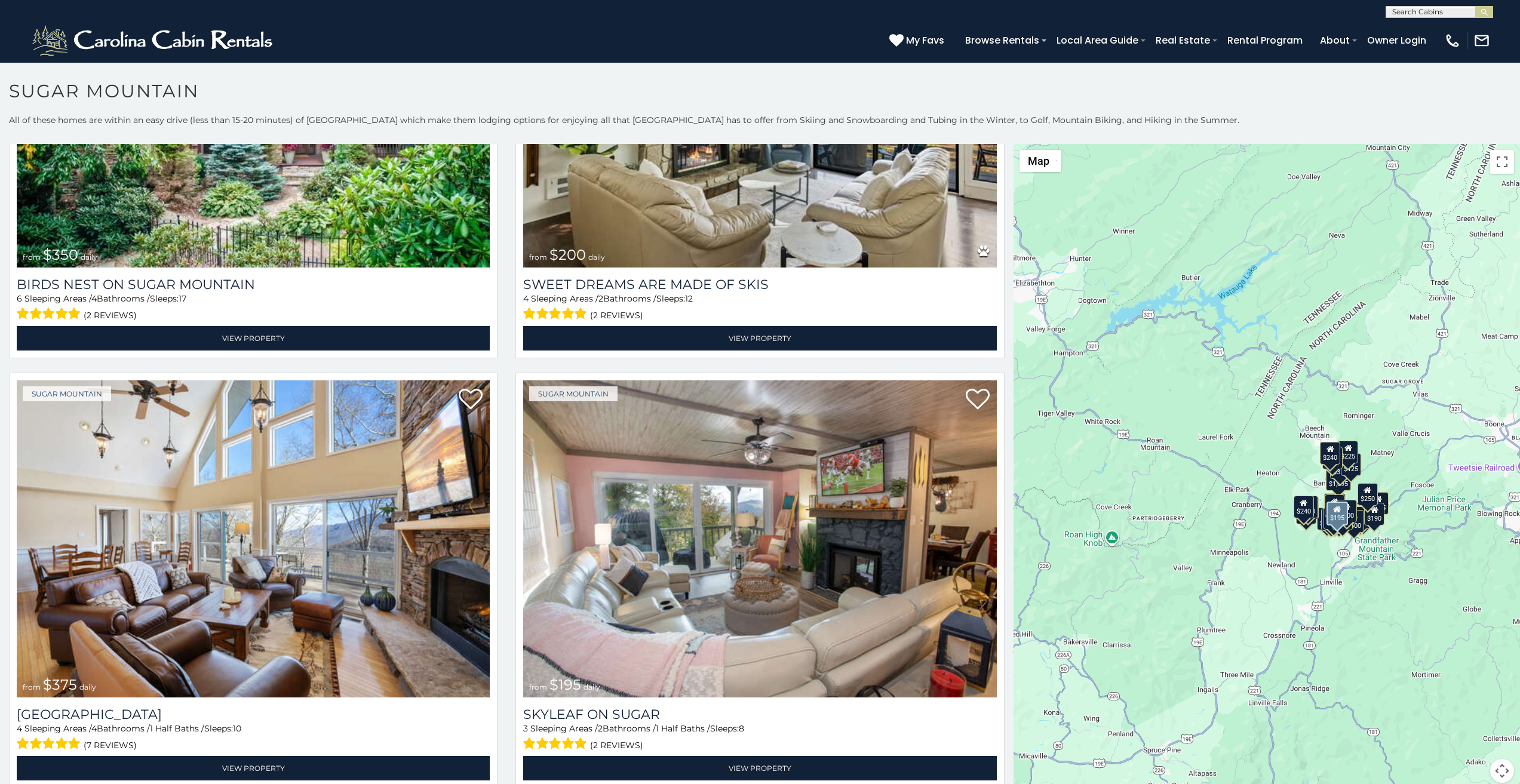
scroll to position [672, 0]
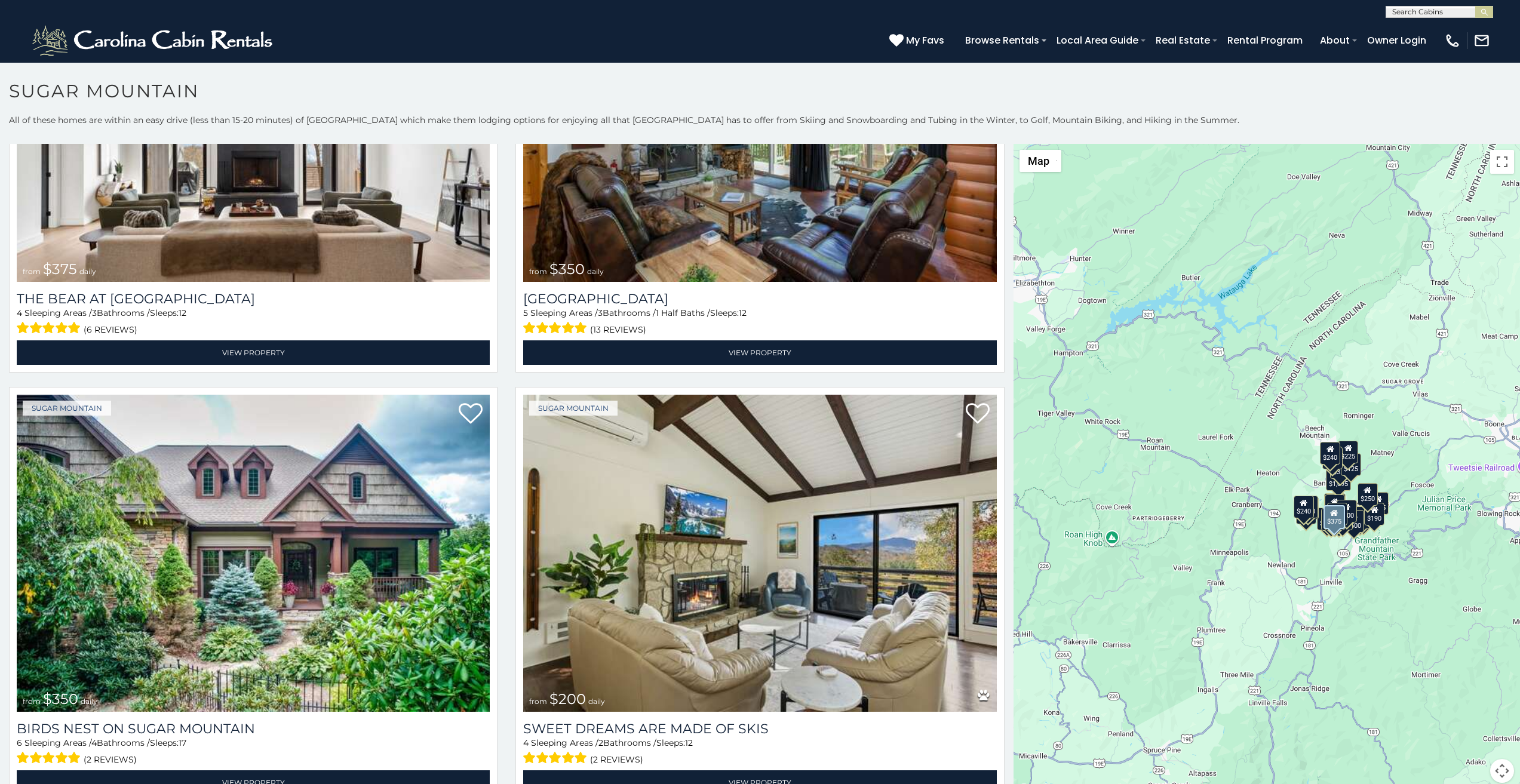
scroll to position [199, 0]
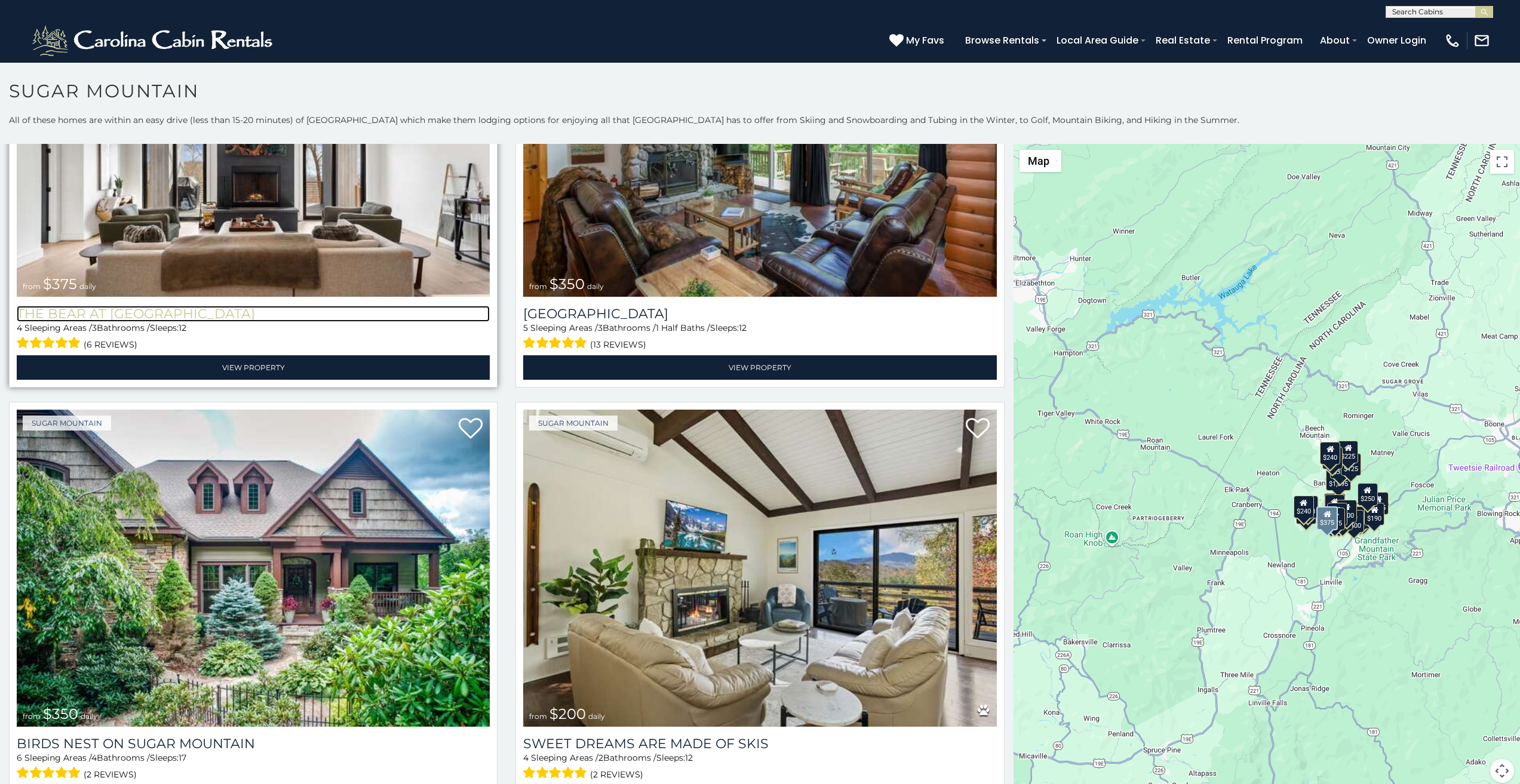
click at [17, 305] on h3 "The Bear At Sugar Mountain" at bounding box center [253, 313] width 473 height 16
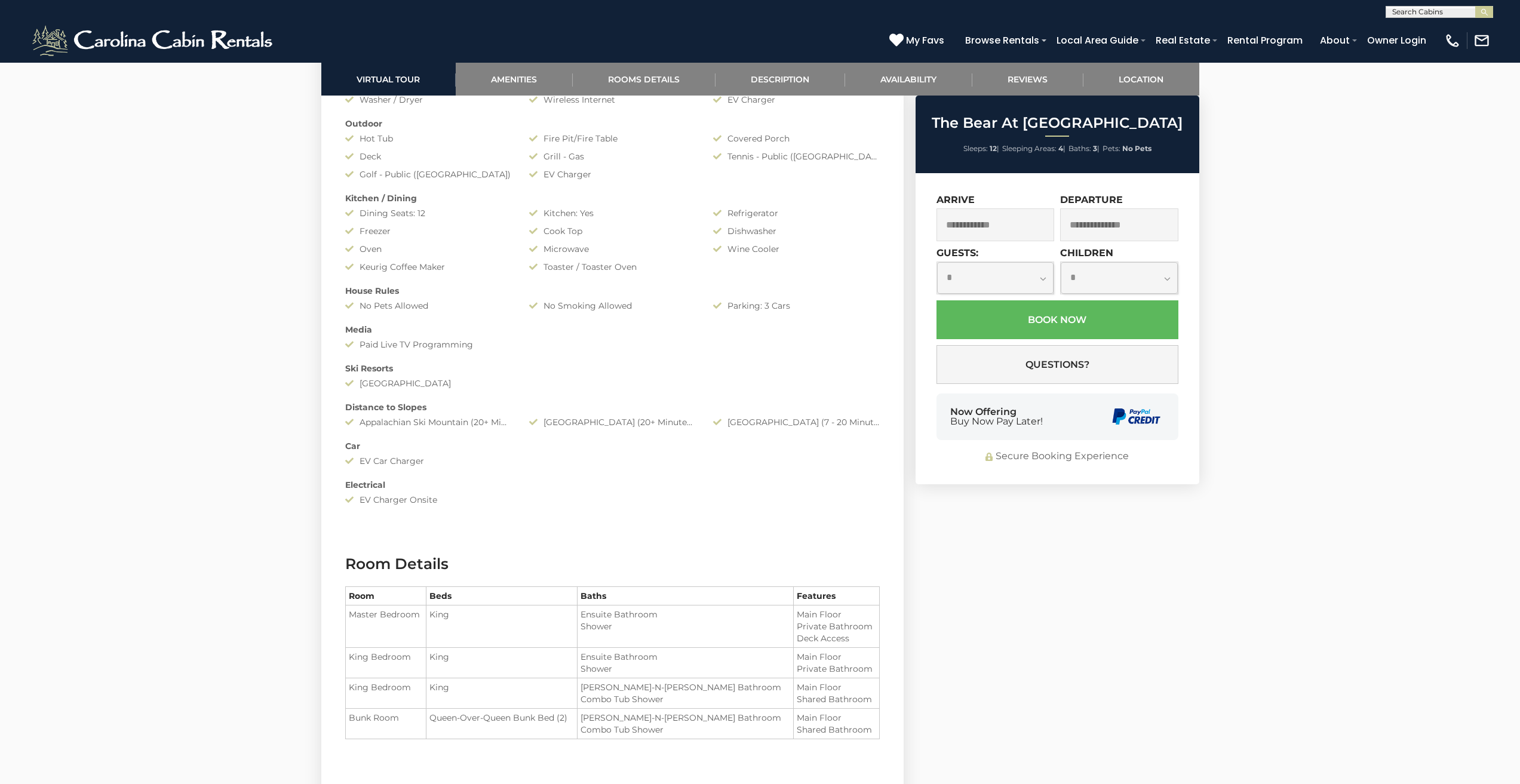
scroll to position [1099, 0]
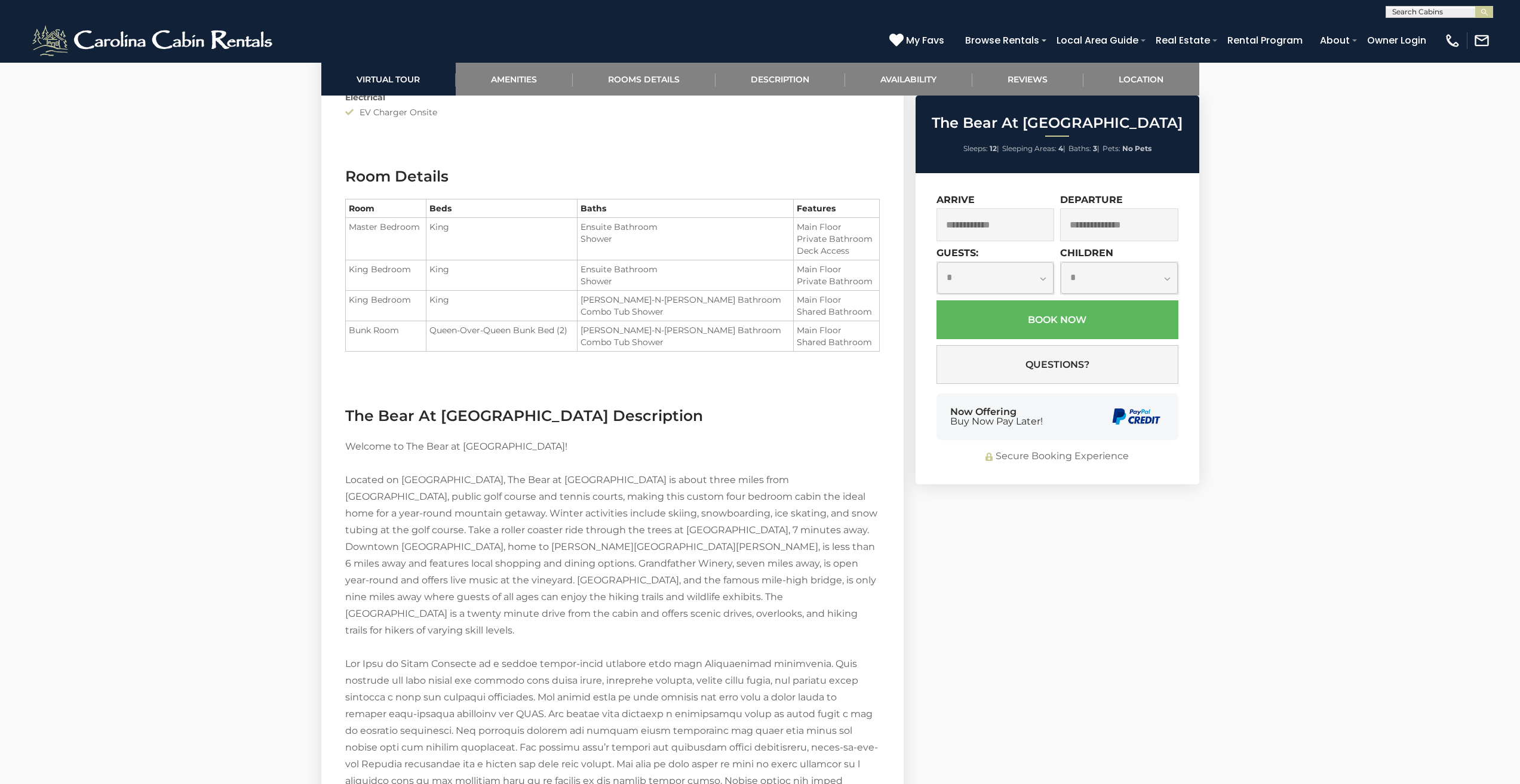
scroll to position [1490, 0]
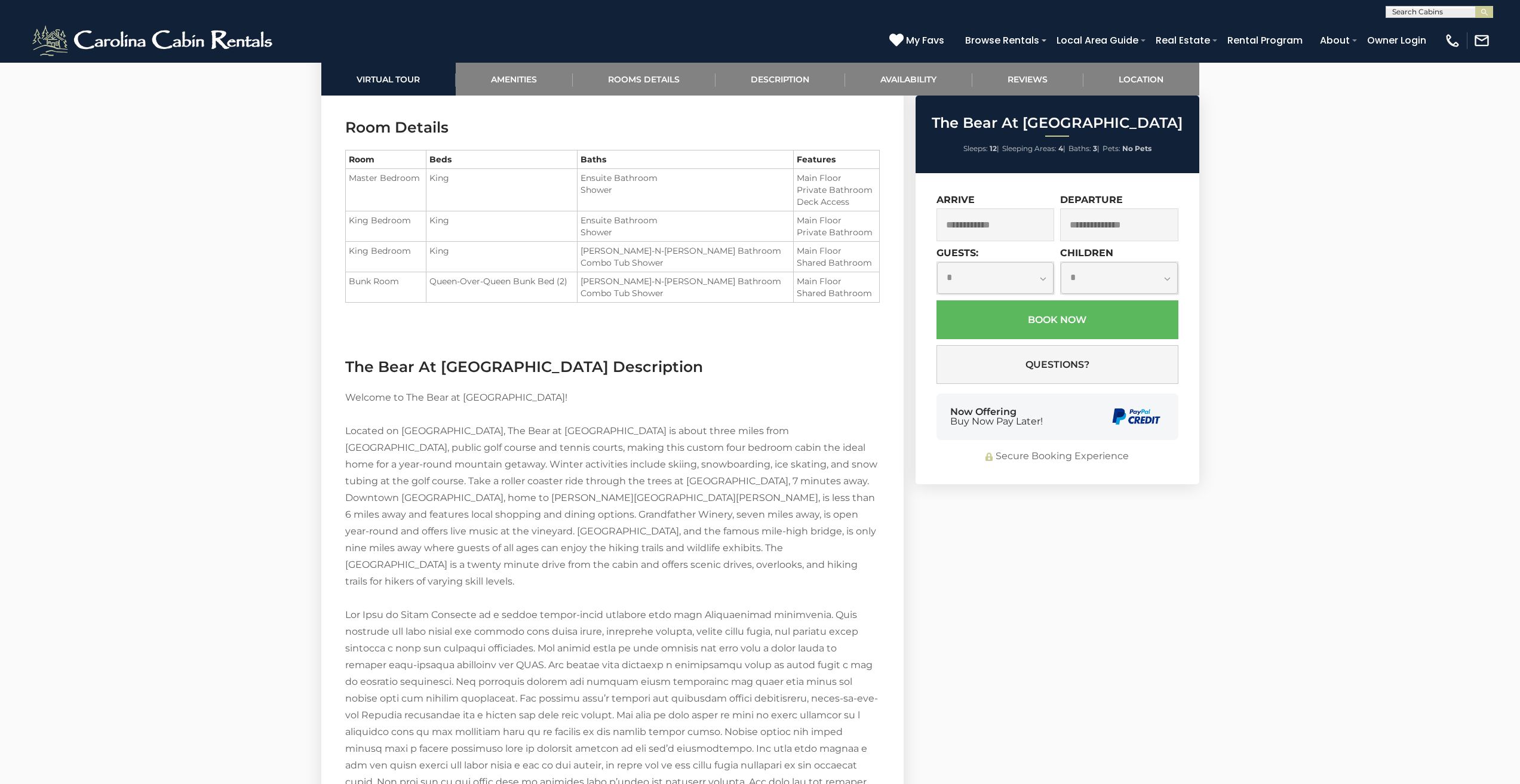
click at [1073, 624] on section "Virtual Tour Amenities Rooms Details Description Availability Reviews Location …" at bounding box center [760, 742] width 896 height 3227
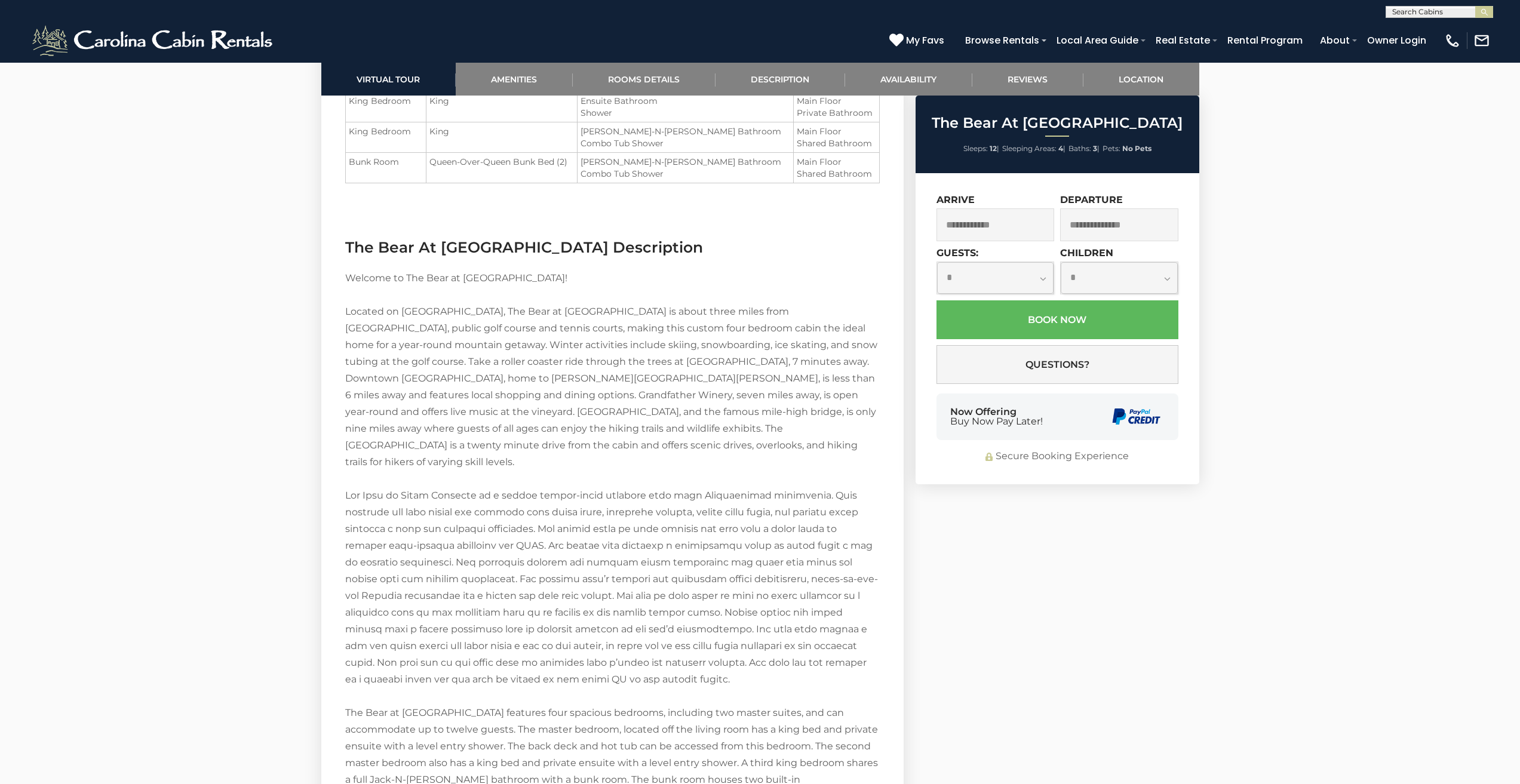
scroll to position [924, 0]
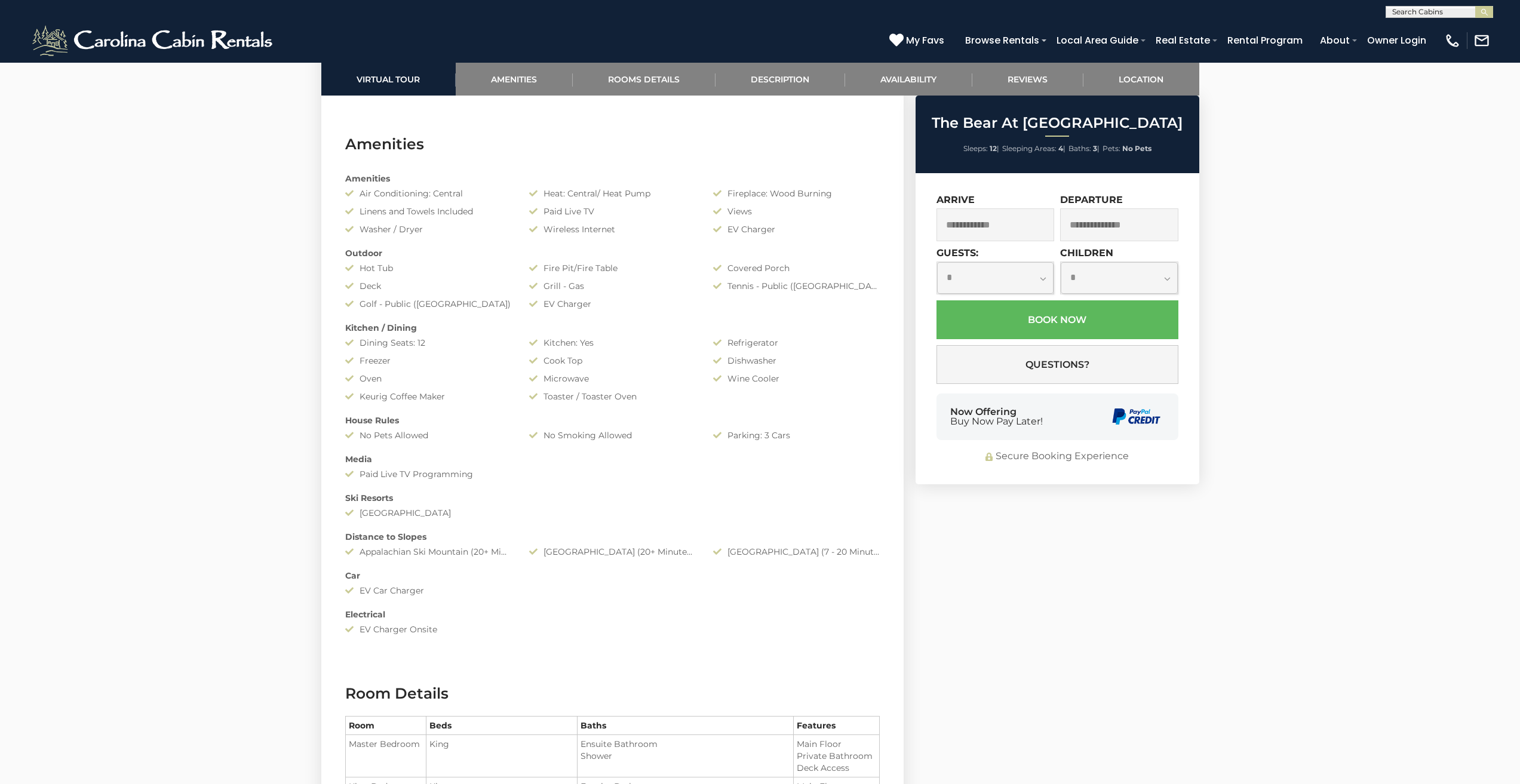
click at [960, 269] on select "**********" at bounding box center [996, 278] width 117 height 32
click at [1172, 375] on button "Questions?" at bounding box center [1057, 365] width 242 height 39
select select "*"
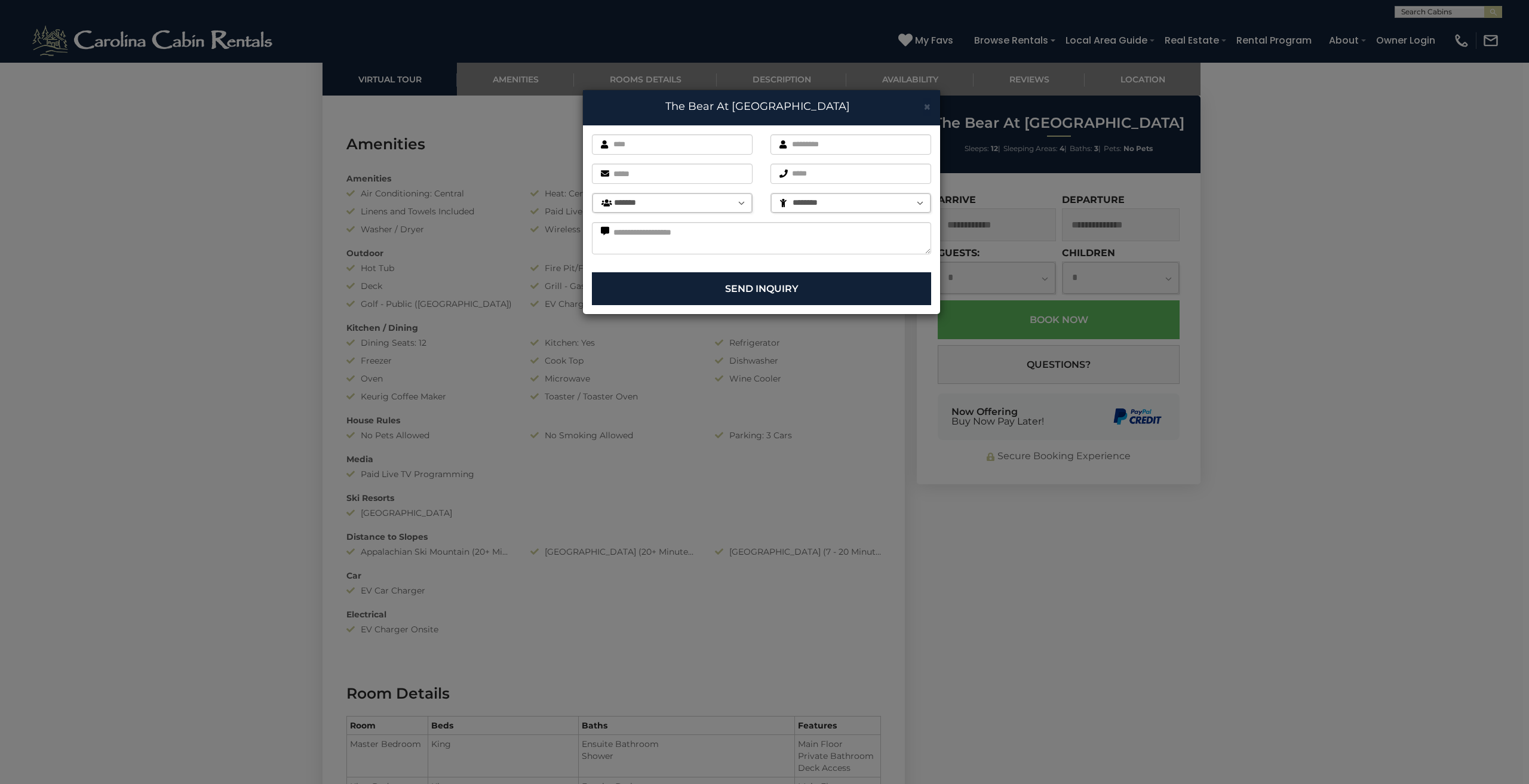
click at [1084, 269] on div "× The Bear At Sugar Mountain First name is required. Last name is required. Ema…" at bounding box center [764, 392] width 1529 height 784
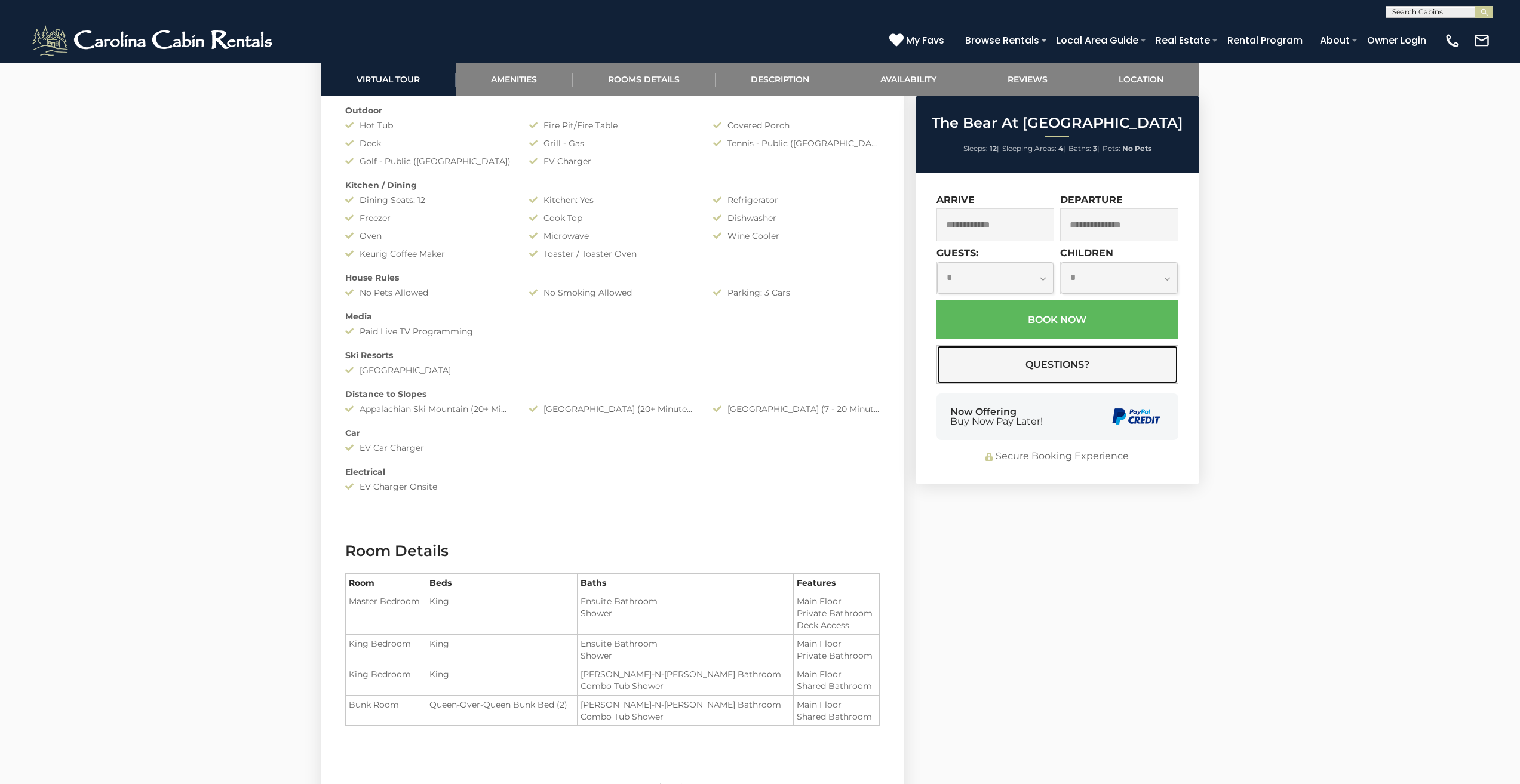
scroll to position [1067, 0]
click at [937, 345] on button "Questions?" at bounding box center [1057, 365] width 242 height 39
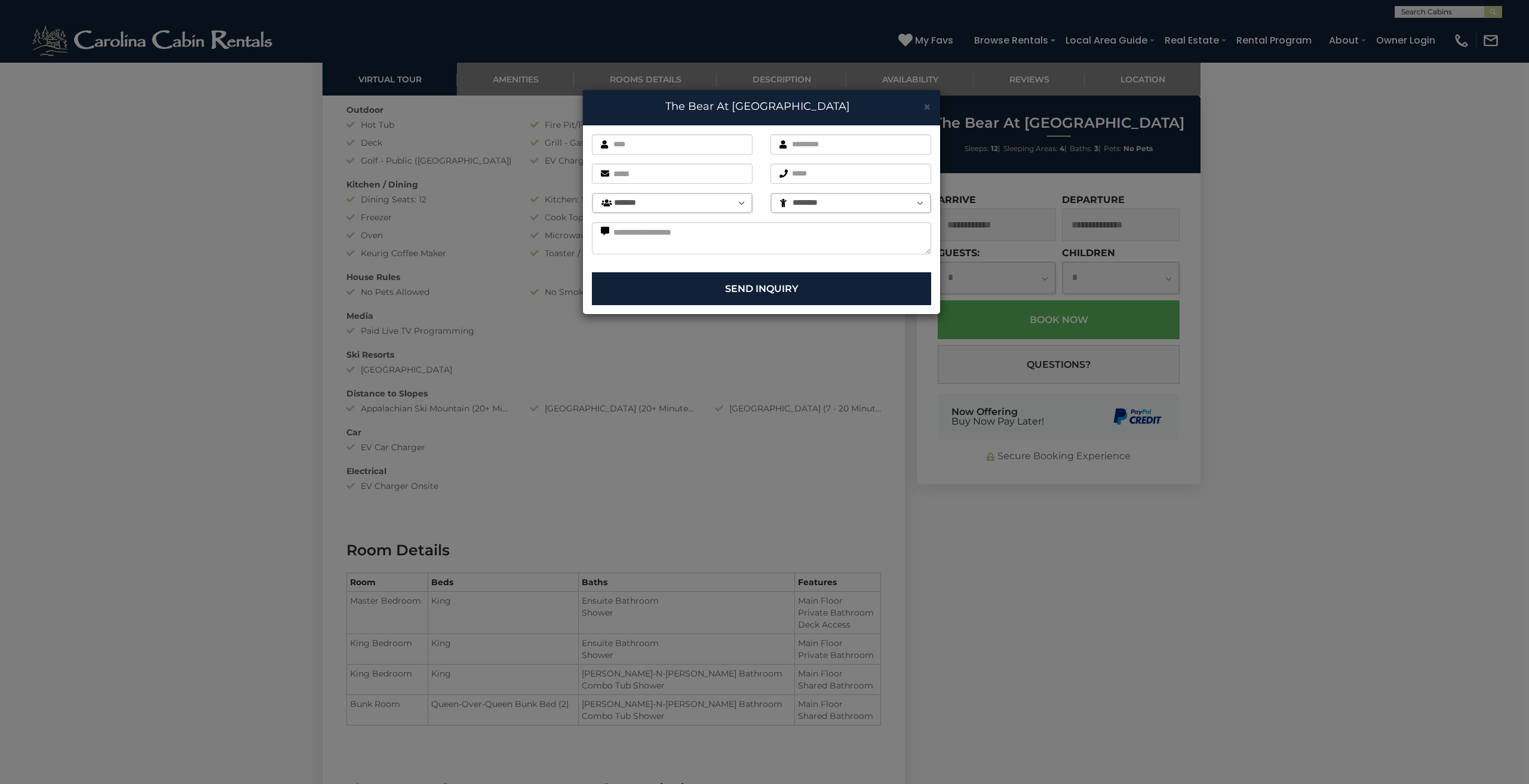
click at [1519, 439] on div "× The Bear At Sugar Mountain First name is required. Last name is required. Ema…" at bounding box center [764, 392] width 1529 height 784
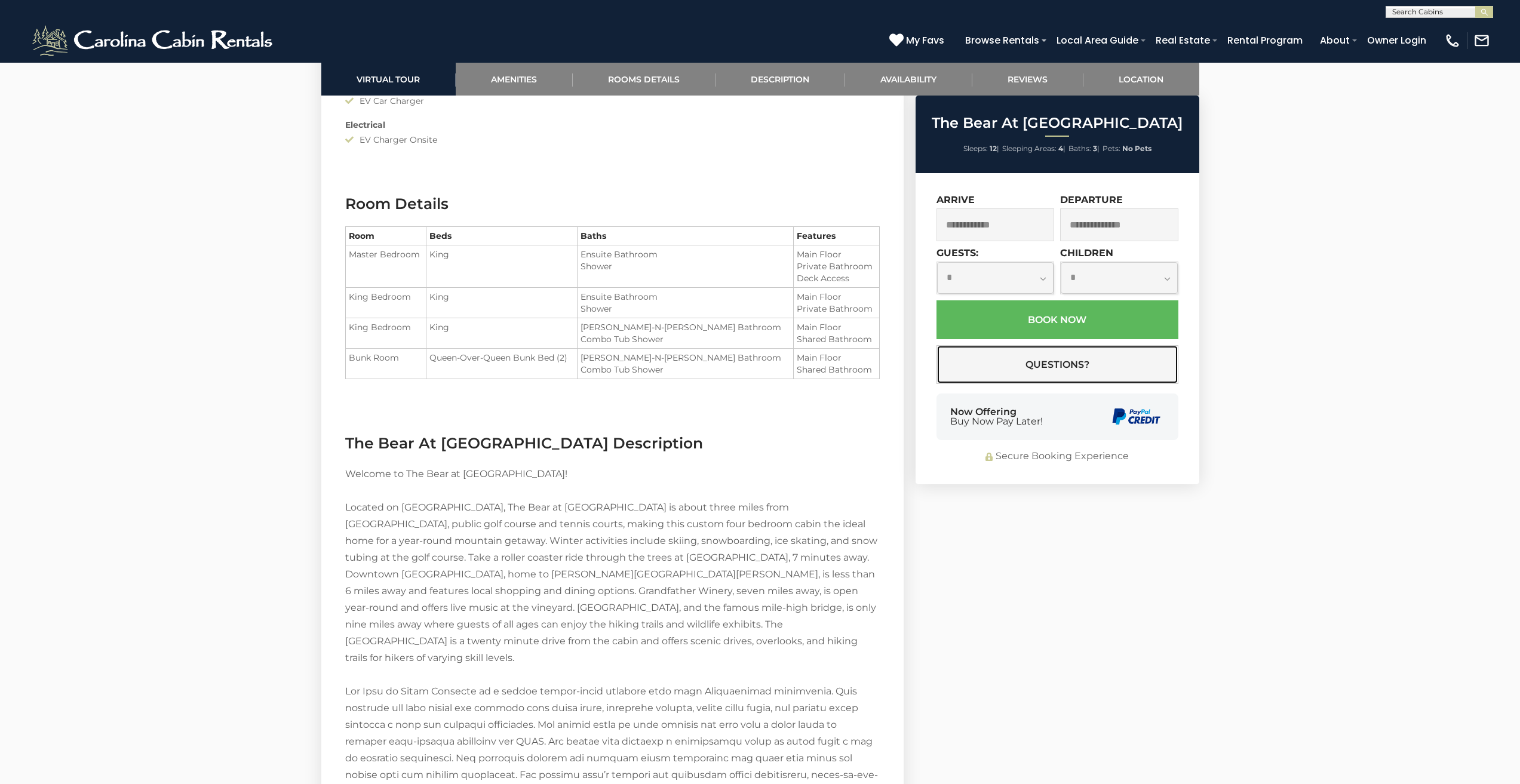
scroll to position [1415, 0]
click at [904, 36] on icon at bounding box center [896, 40] width 14 height 14
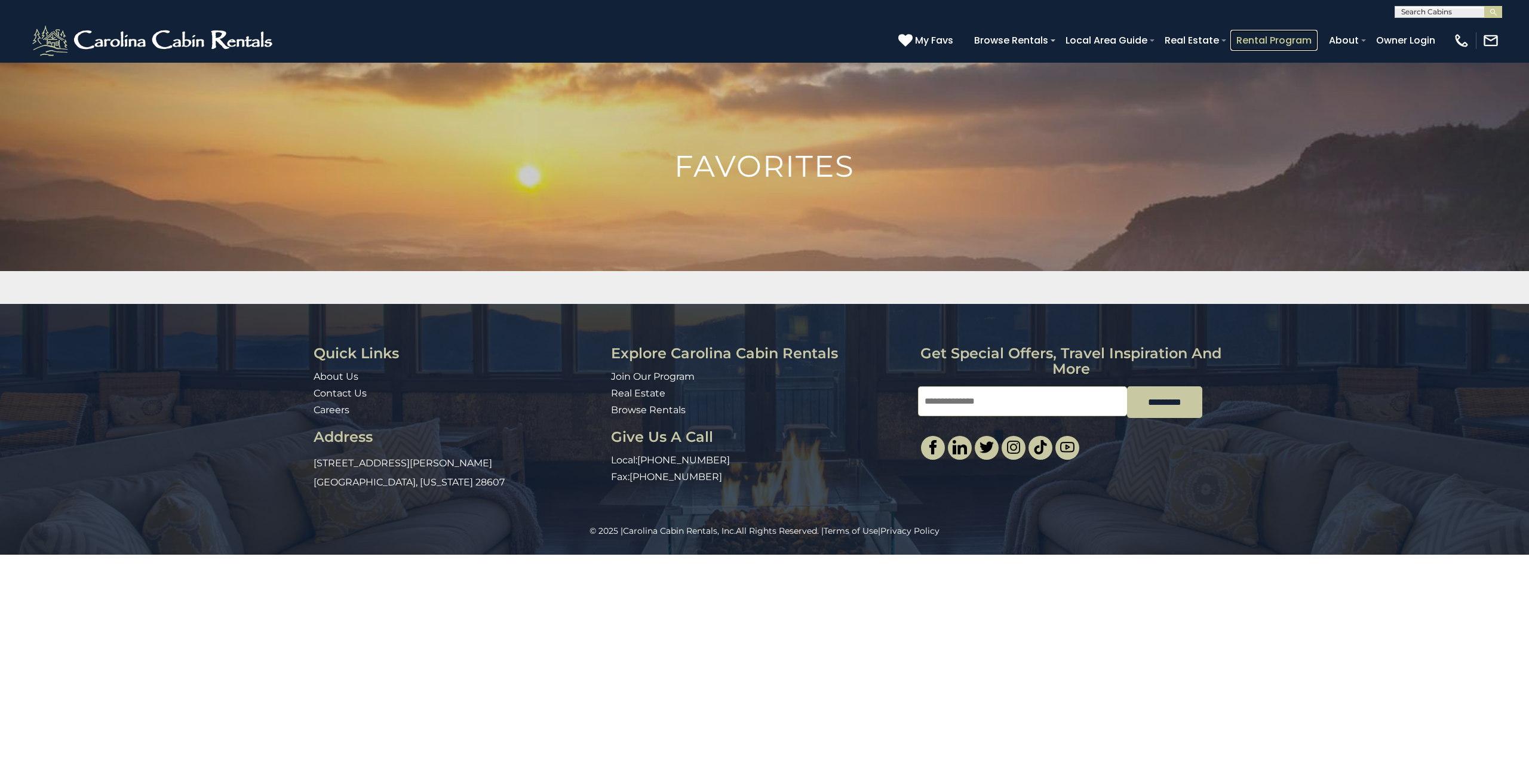
click at [1299, 35] on link "Rental Program" at bounding box center [1274, 41] width 87 height 21
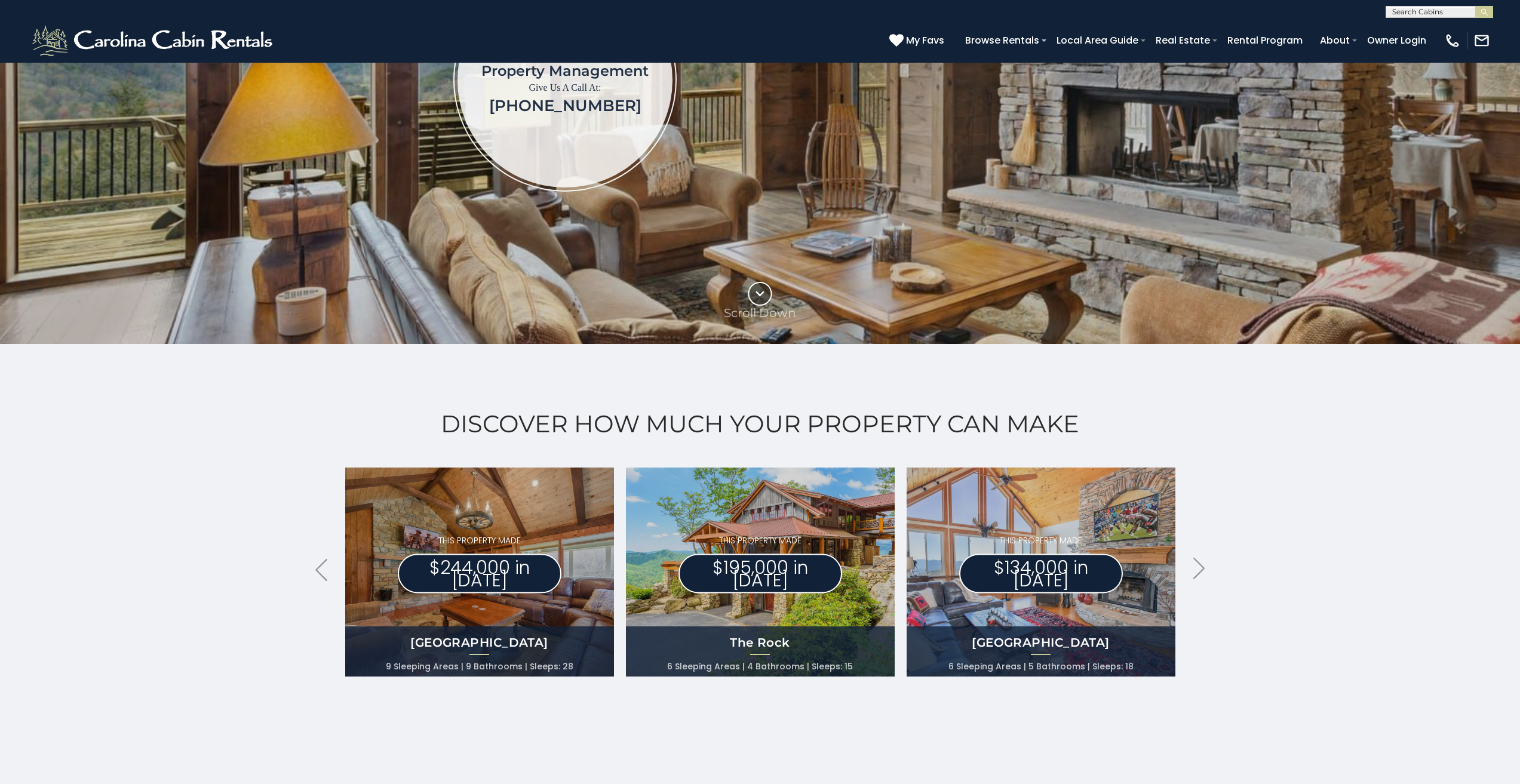
scroll to position [274, 0]
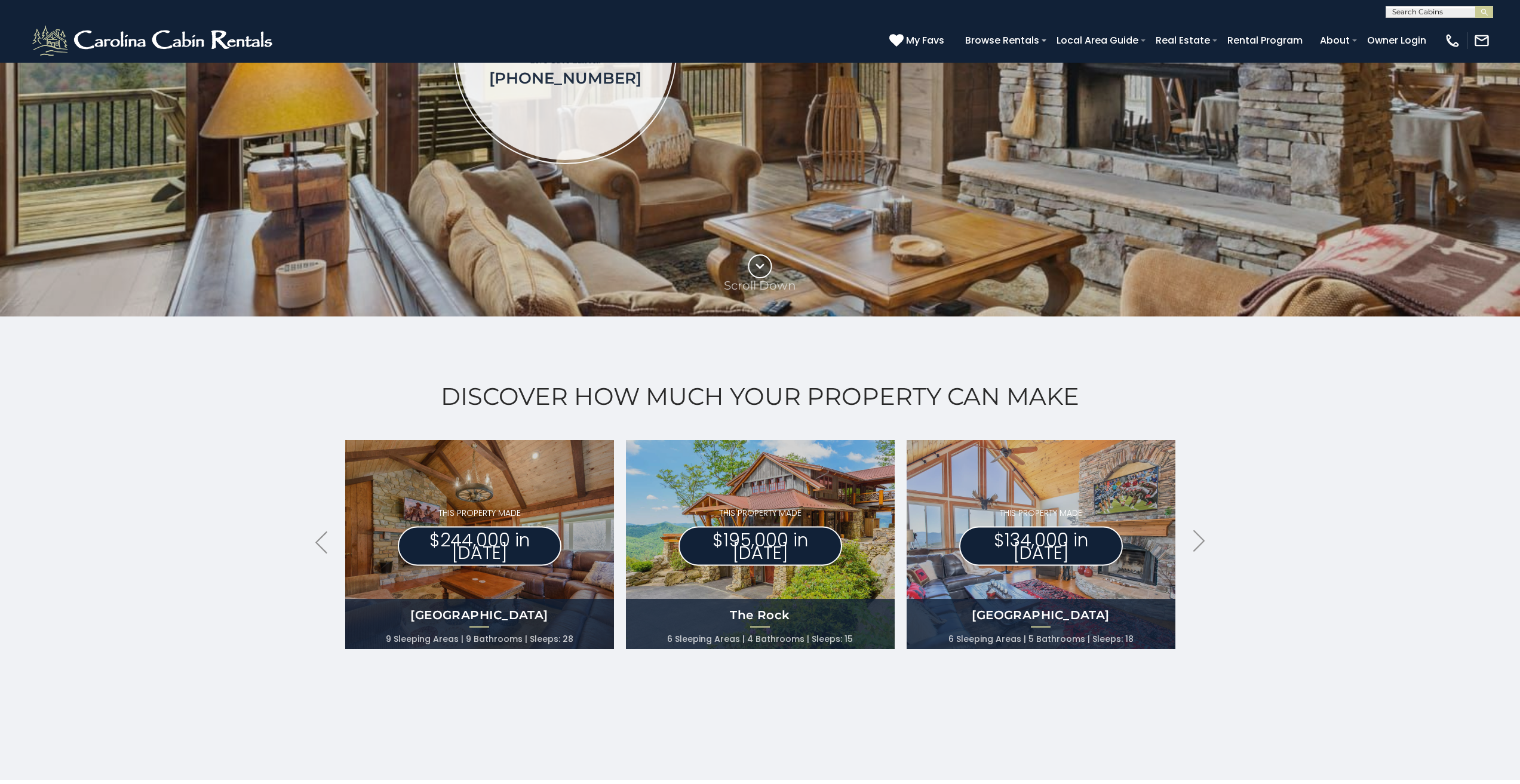
click at [0, 649] on div "Discover How Much Your Property Can Make .arrowLeft .st0{fill:#929292;} .arrowR…" at bounding box center [760, 548] width 1520 height 463
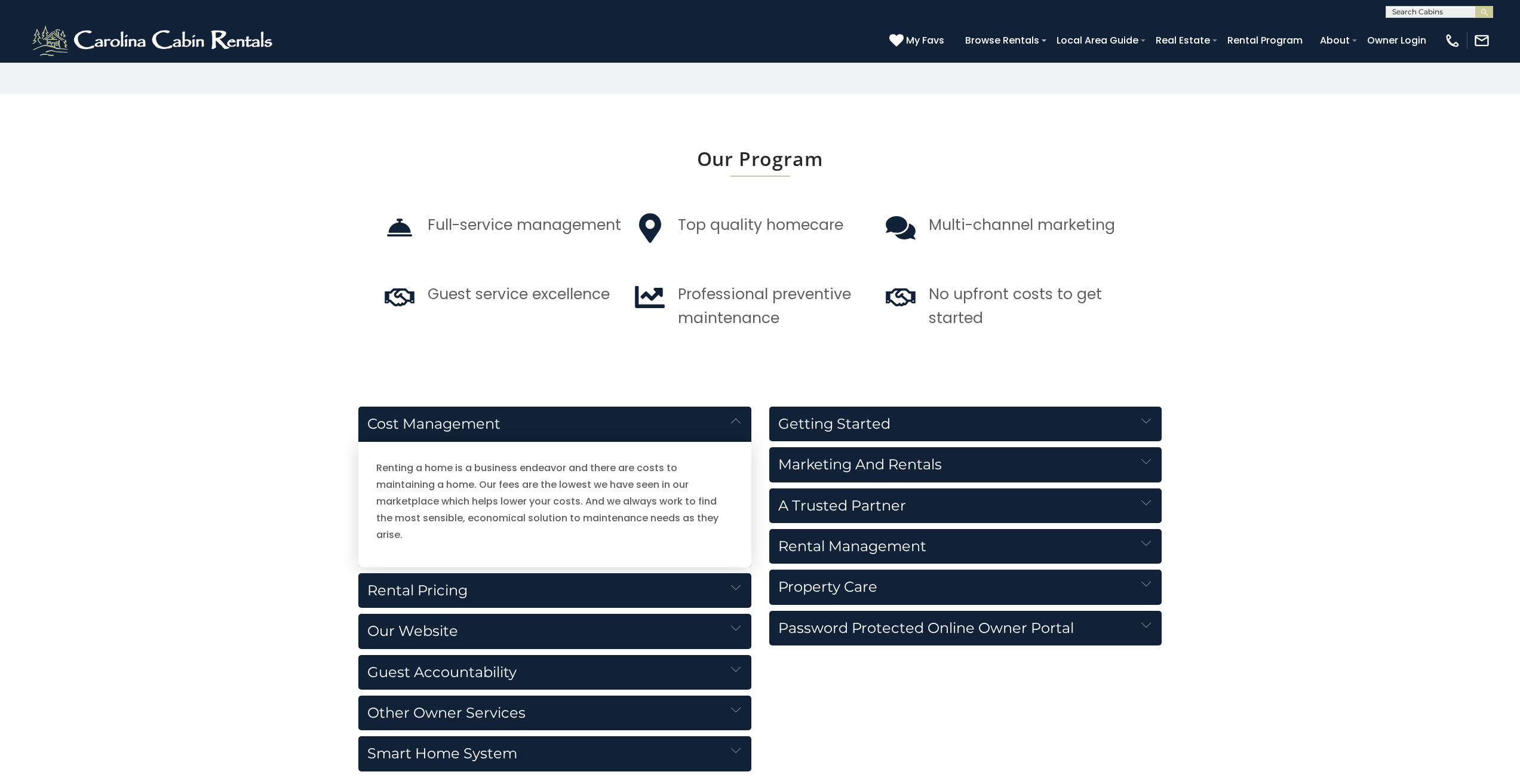
scroll to position [1645, 0]
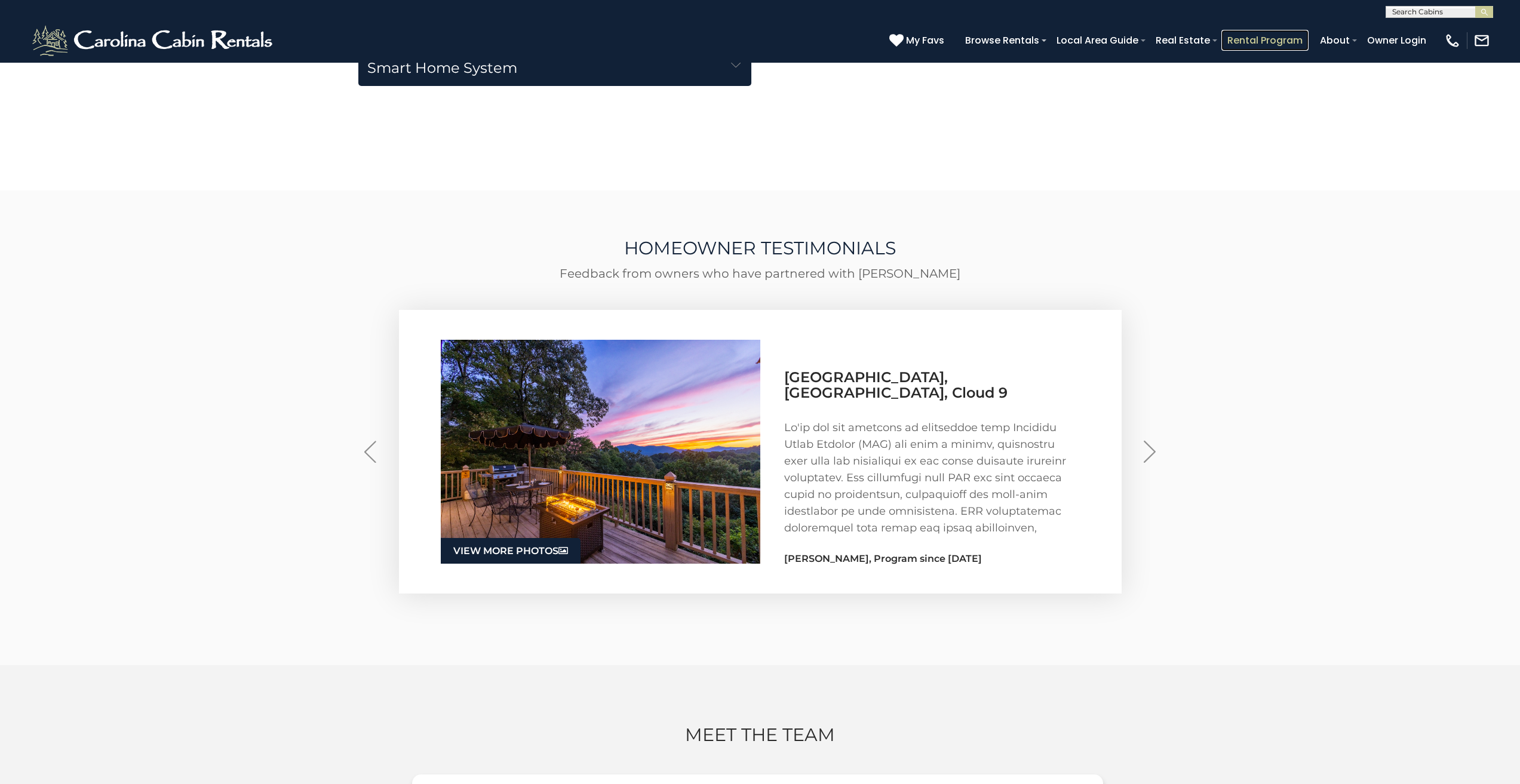
click at [1290, 35] on link "Rental Program" at bounding box center [1265, 41] width 87 height 21
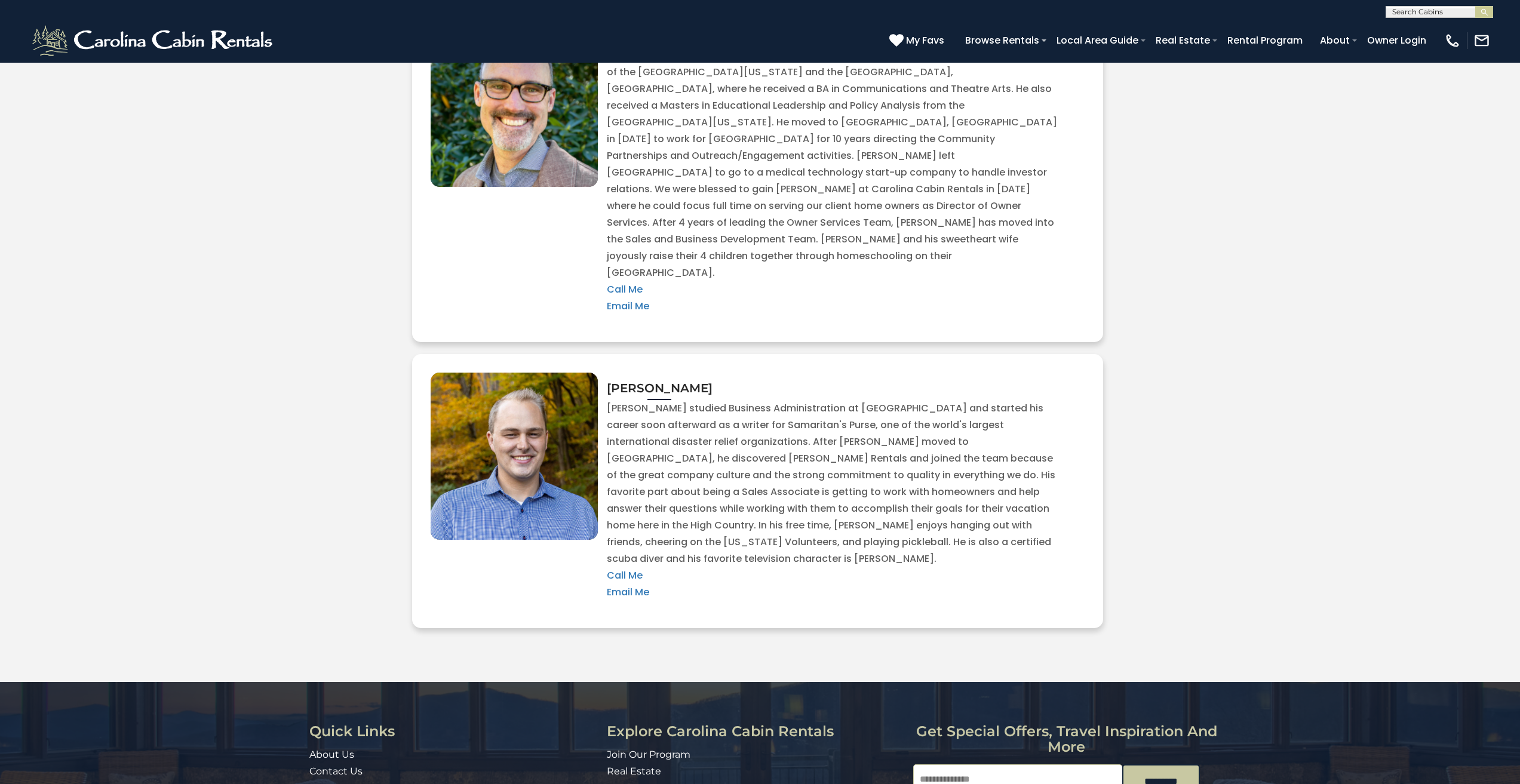
scroll to position [2433, 0]
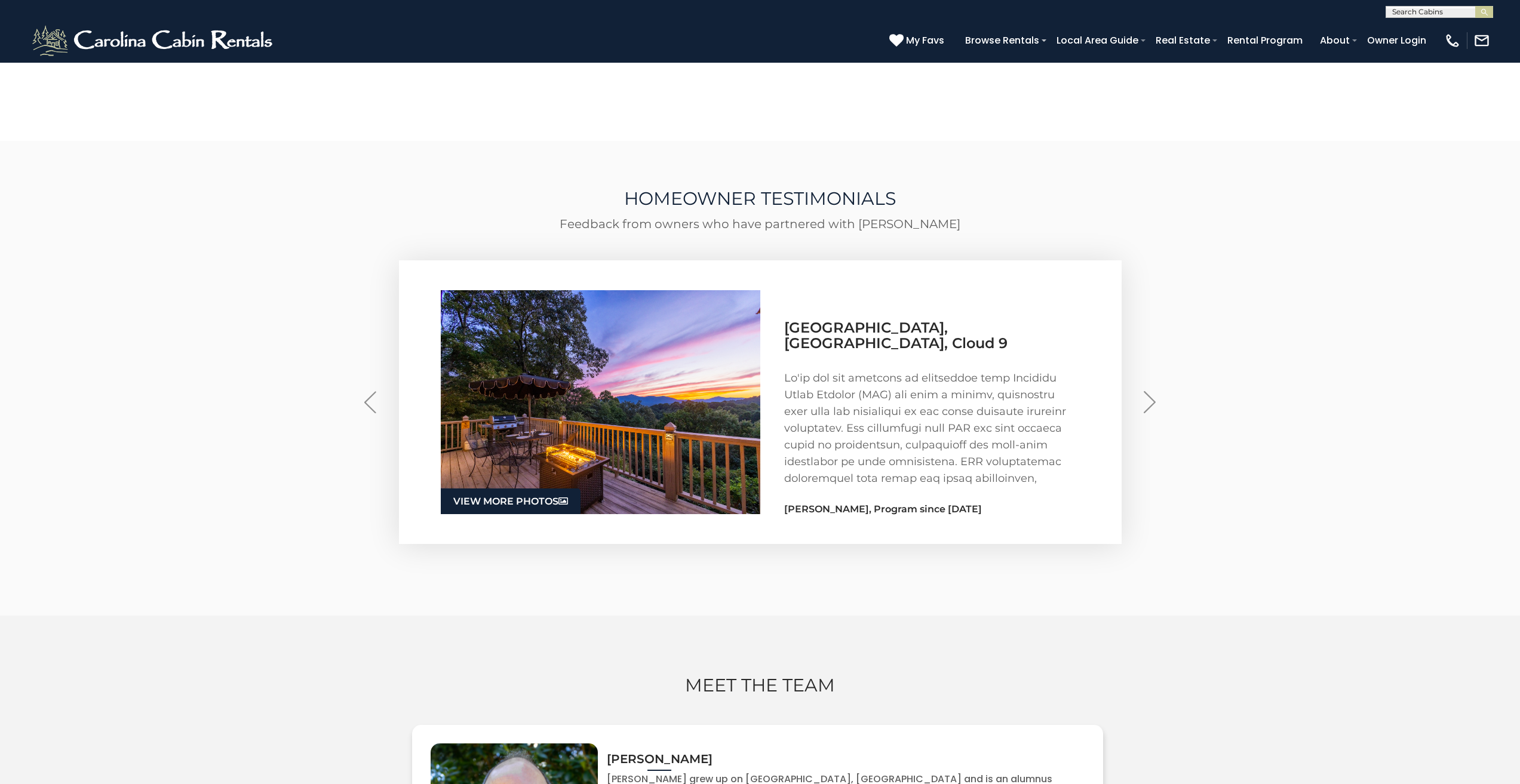
scroll to position [1734, 0]
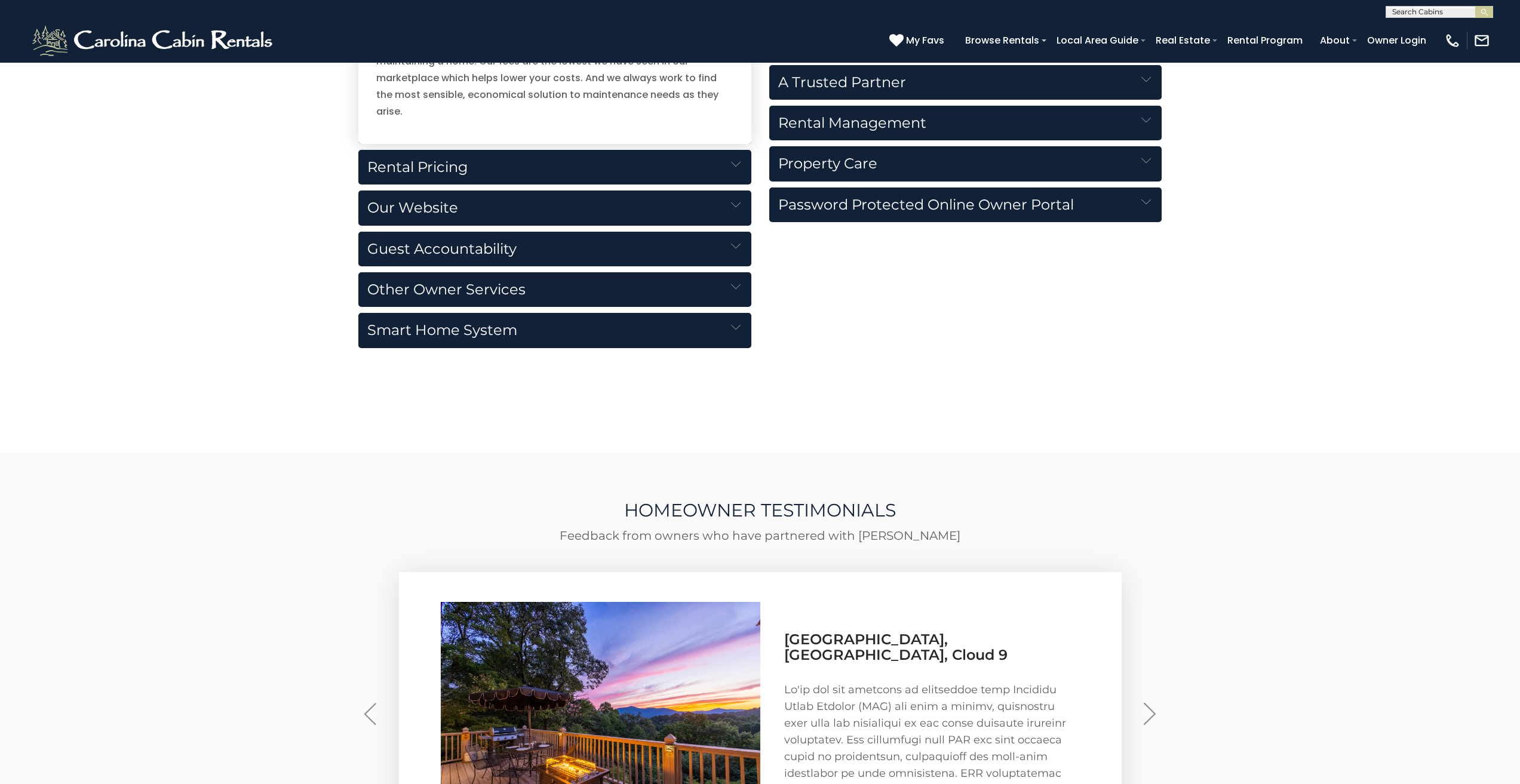
scroll to position [1360, 0]
